Goal: Check status: Check status

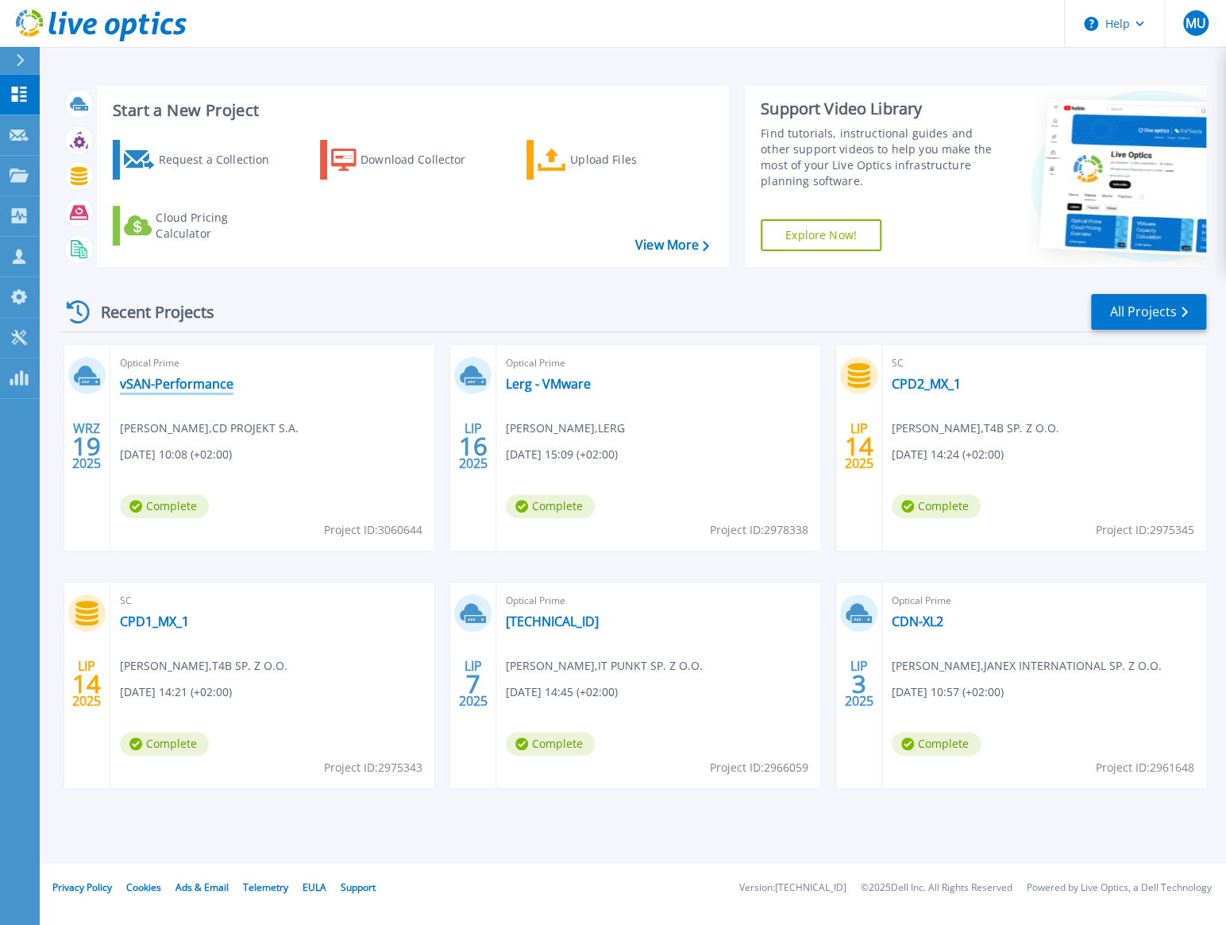
click at [211, 379] on link "vSAN-Performance" at bounding box center [177, 384] width 114 height 16
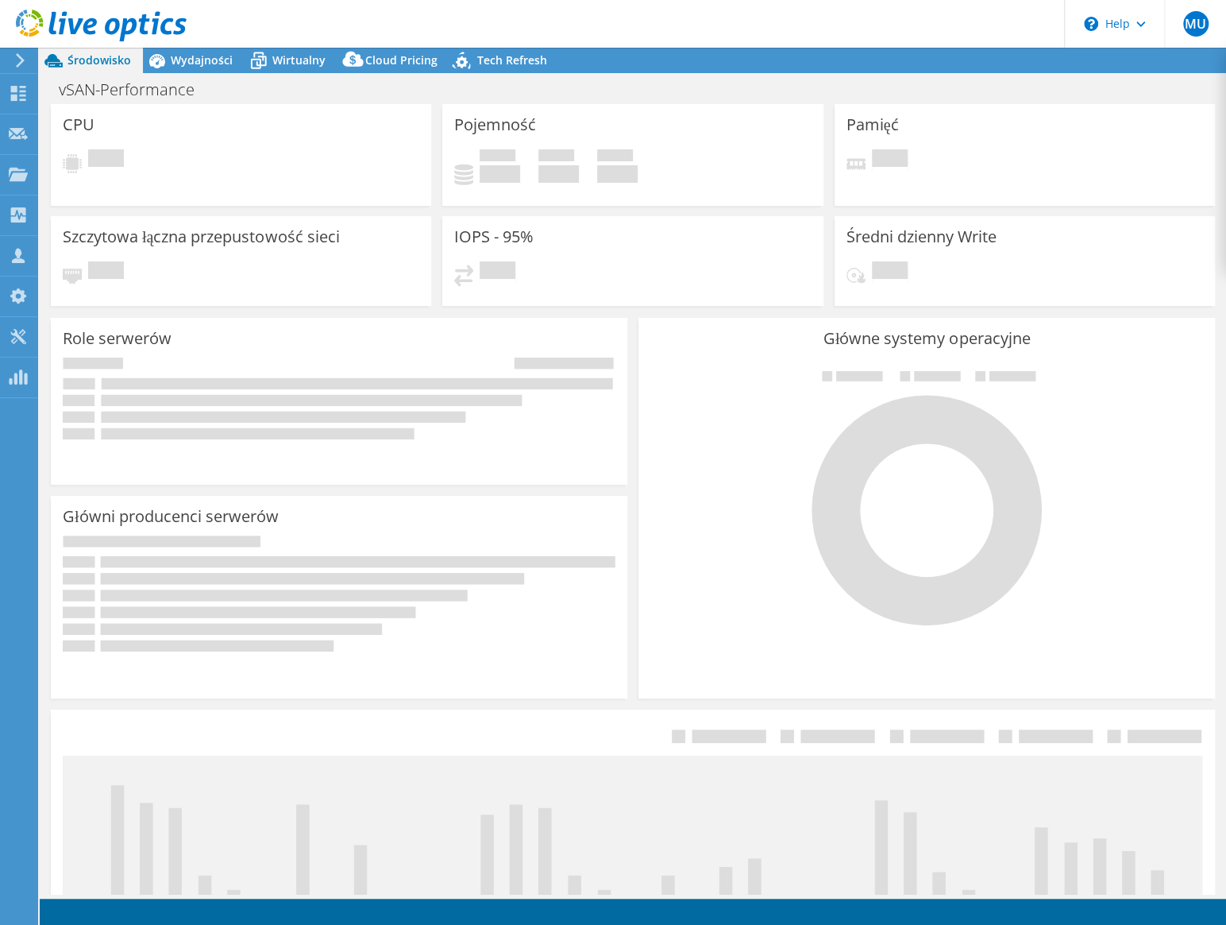
select select "EUFrankfurt"
select select "EUR"
